Goal: Navigation & Orientation: Understand site structure

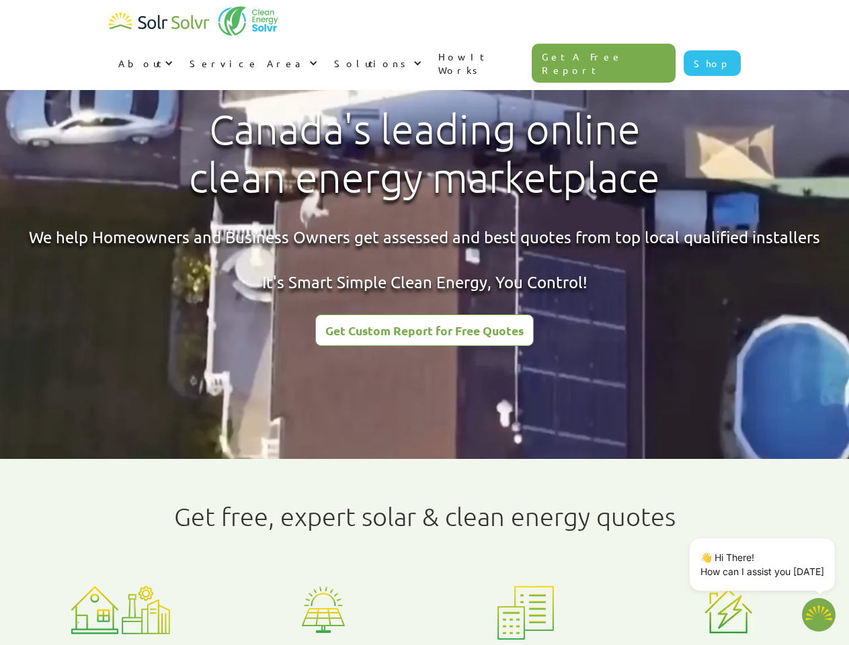
click at [161, 56] on div "About" at bounding box center [139, 62] width 43 height 13
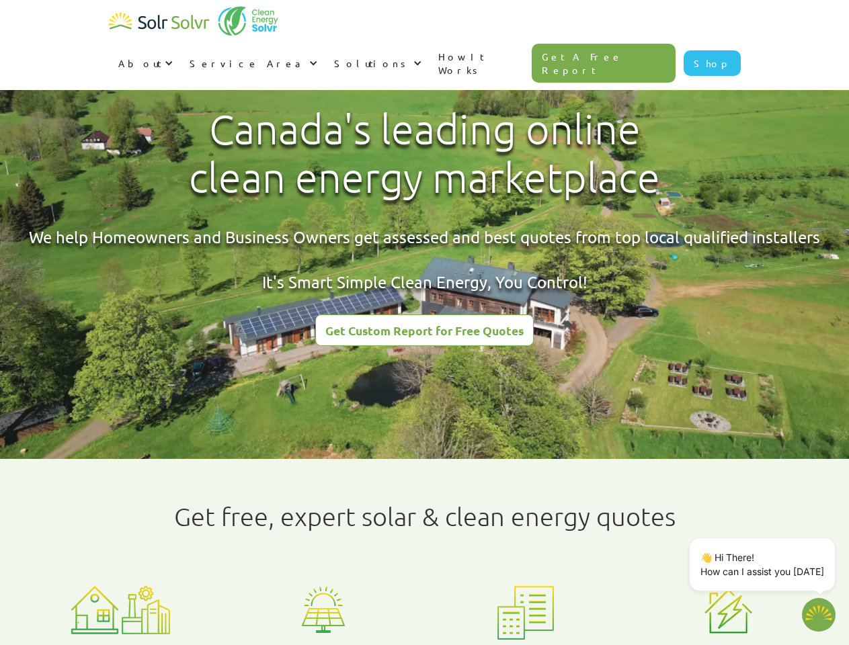
click at [306, 56] on div "Service Area" at bounding box center [248, 62] width 116 height 13
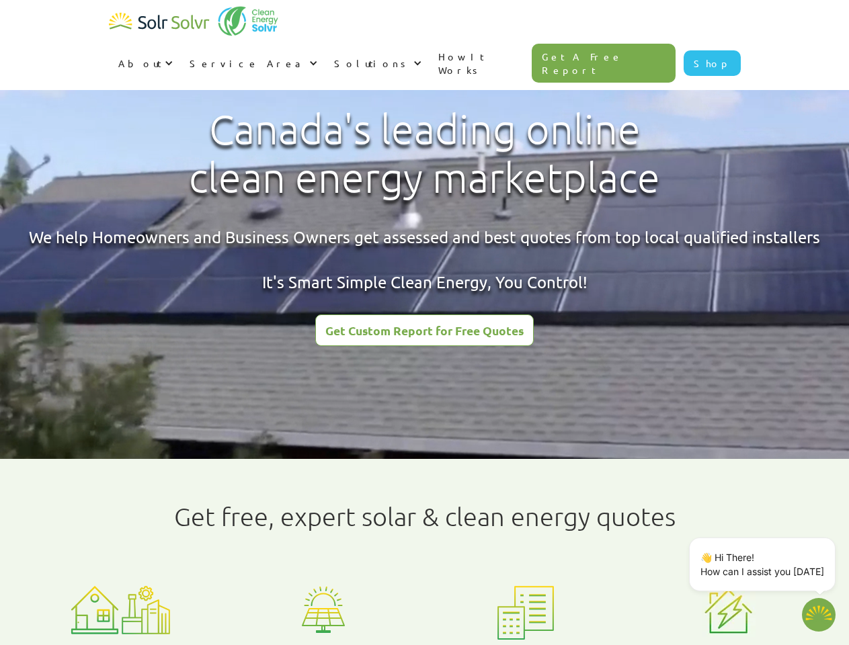
click at [410, 56] on div "Solutions" at bounding box center [372, 62] width 76 height 13
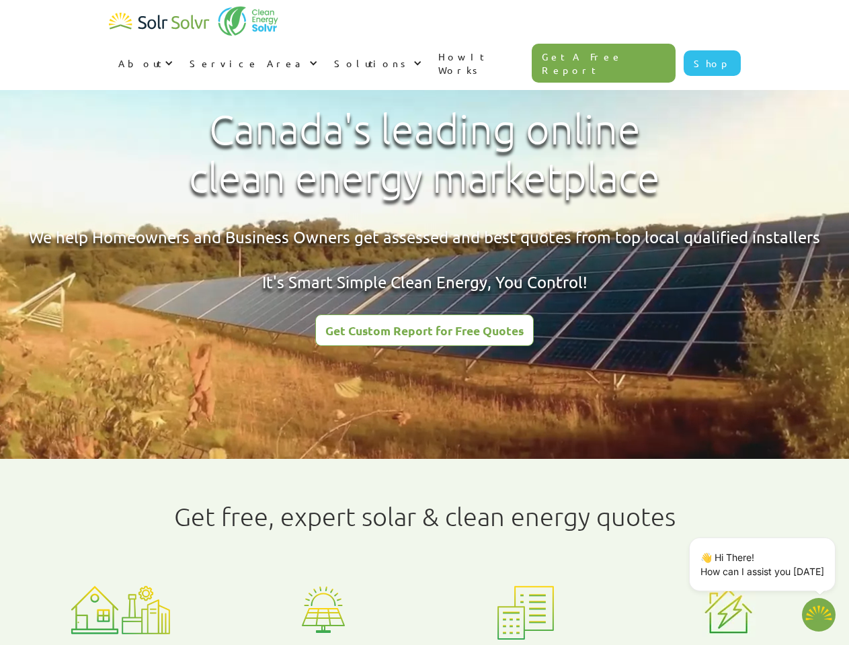
click at [765, 564] on p "👋 Hi There! How can I assist you [DATE]" at bounding box center [762, 564] width 124 height 28
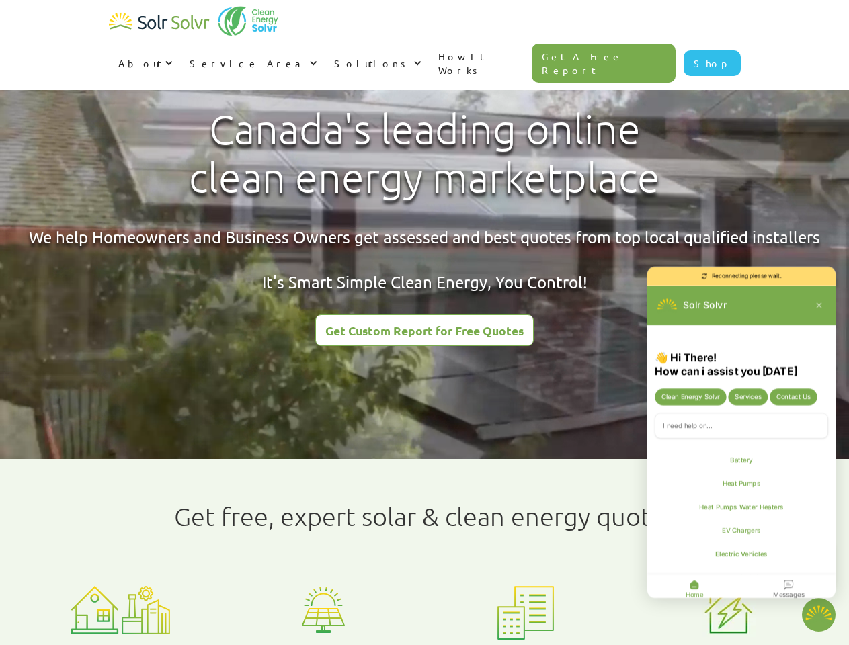
click at [833, 540] on div "👋 Hi There! How can i assist you [DATE] Clean Energy Solvr Services Contact Us …" at bounding box center [741, 476] width 188 height 251
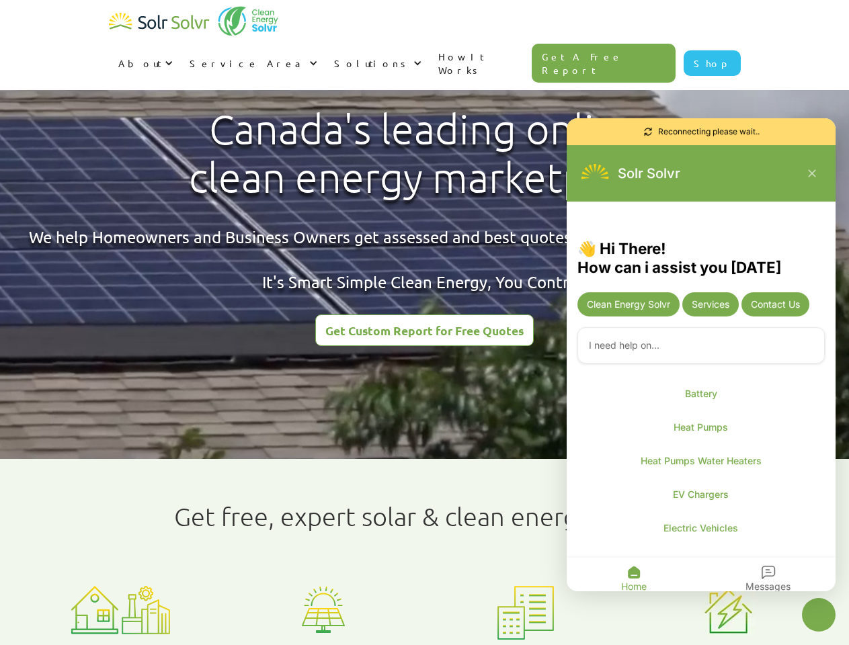
click at [819, 615] on icon "Close chatbot widget" at bounding box center [818, 615] width 17 height 17
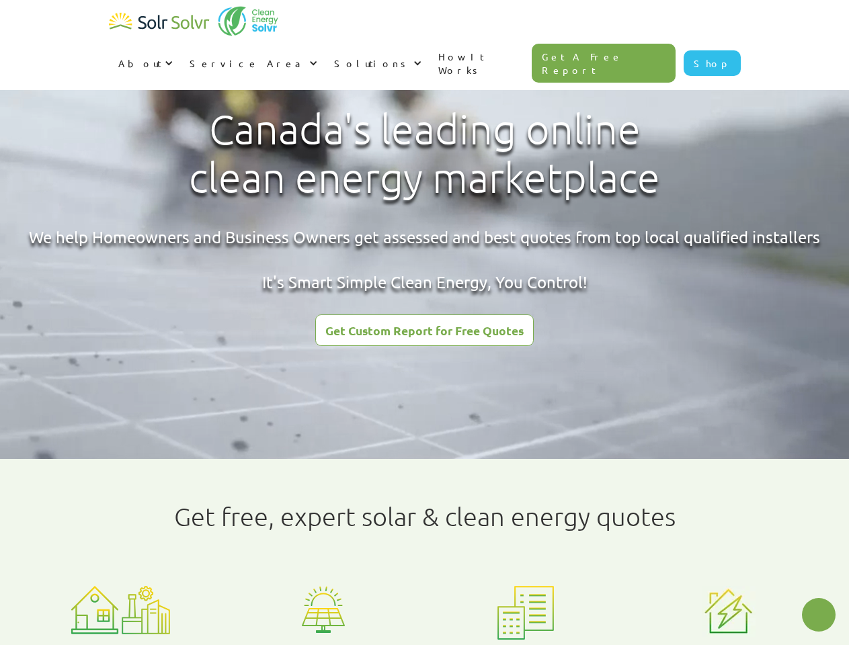
type textarea "x"
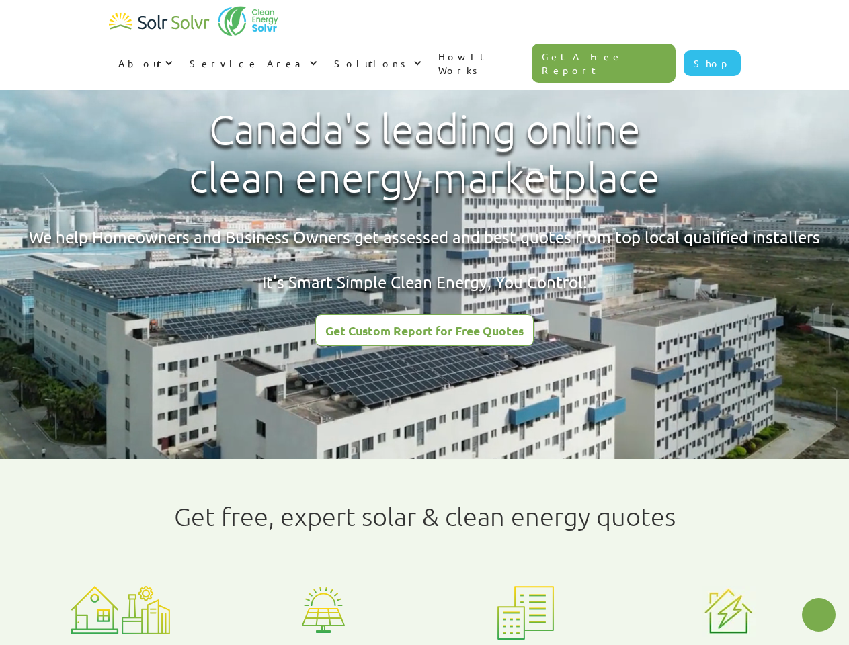
click at [337, 644] on html "About About Solar About Clean Energy Solutions About Solr Solvr Meet the Team B…" at bounding box center [424, 322] width 849 height 645
